Goal: Find specific page/section: Find specific page/section

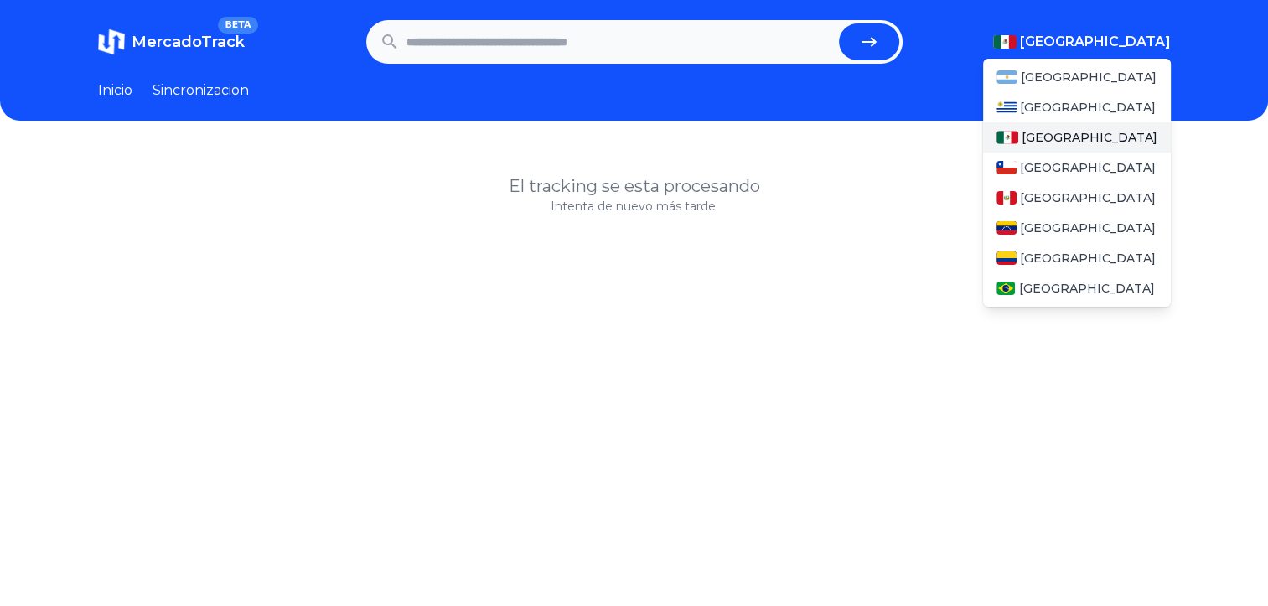
click at [1138, 45] on span "[GEOGRAPHIC_DATA]" at bounding box center [1095, 42] width 151 height 20
click at [1116, 76] on div "[GEOGRAPHIC_DATA]" at bounding box center [1077, 77] width 188 height 30
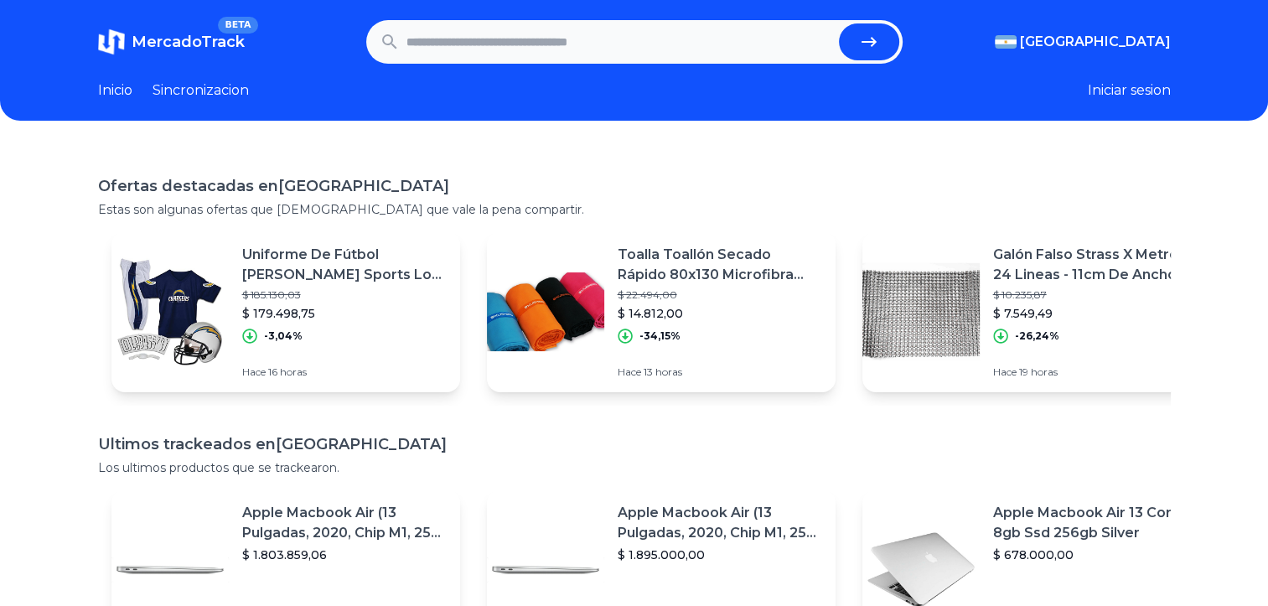
click at [538, 43] on input "text" at bounding box center [619, 41] width 426 height 37
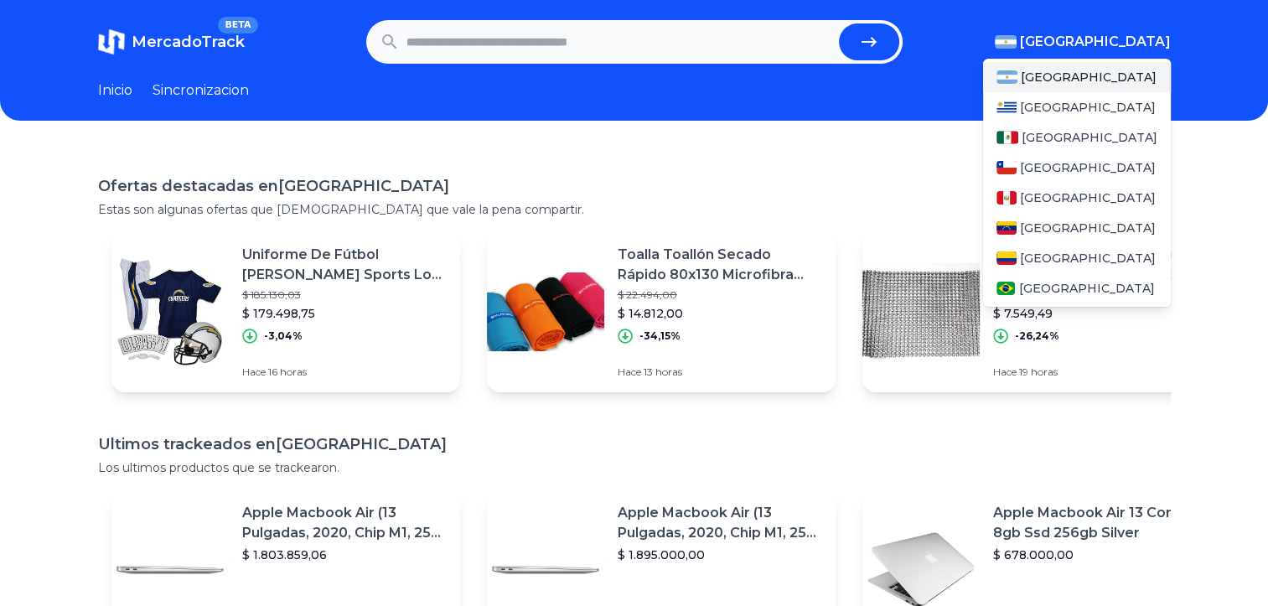
click at [1131, 41] on span "[GEOGRAPHIC_DATA]" at bounding box center [1095, 42] width 151 height 20
click at [1083, 129] on div "[GEOGRAPHIC_DATA]" at bounding box center [1077, 137] width 188 height 30
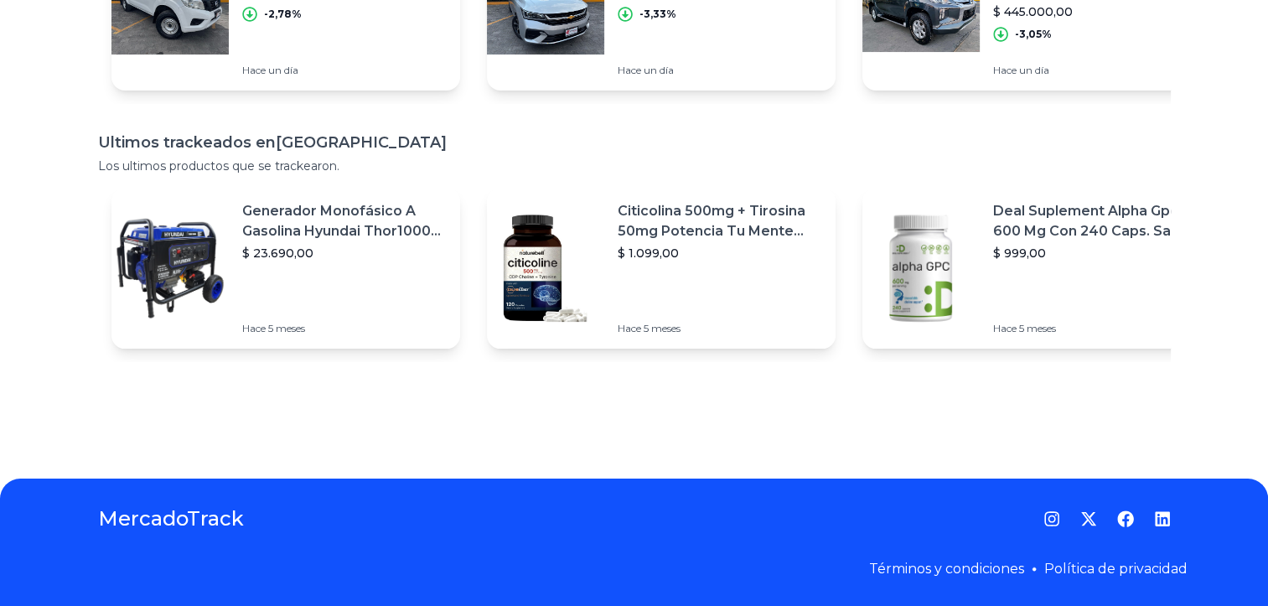
scroll to position [314, 0]
